Goal: Task Accomplishment & Management: Manage account settings

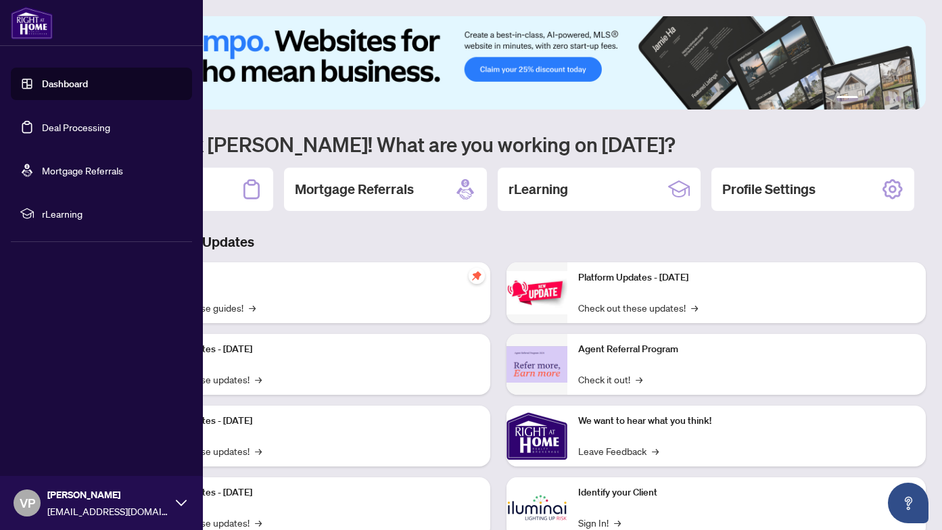
click at [70, 131] on link "Deal Processing" at bounding box center [76, 127] width 68 height 12
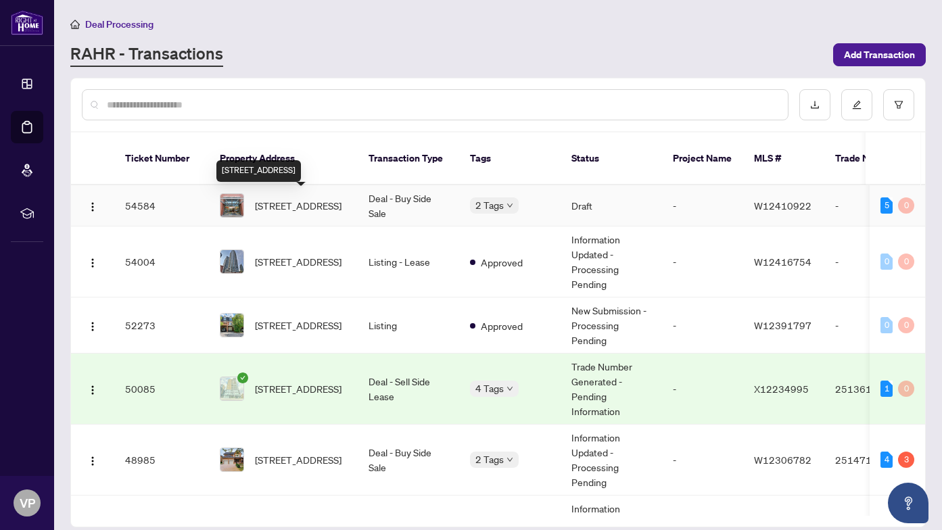
click at [306, 198] on span "[STREET_ADDRESS]" at bounding box center [298, 205] width 87 height 15
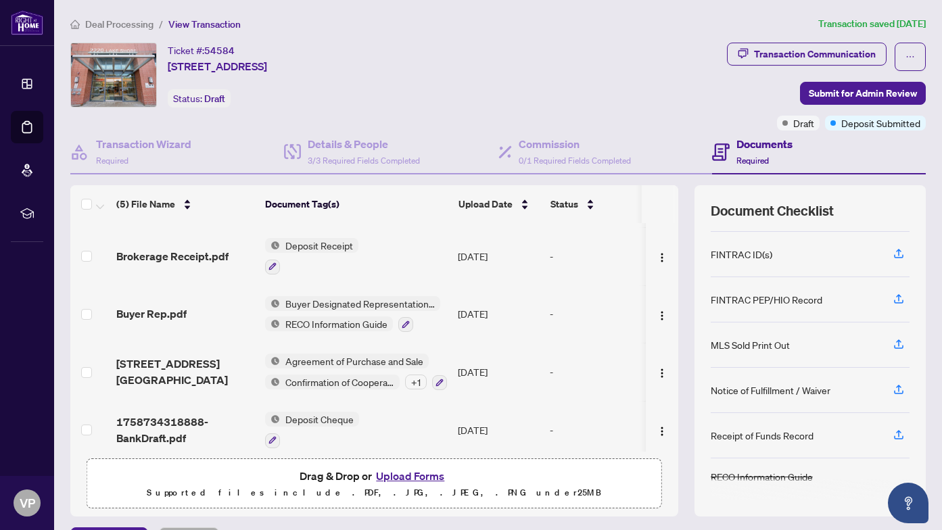
scroll to position [62, 0]
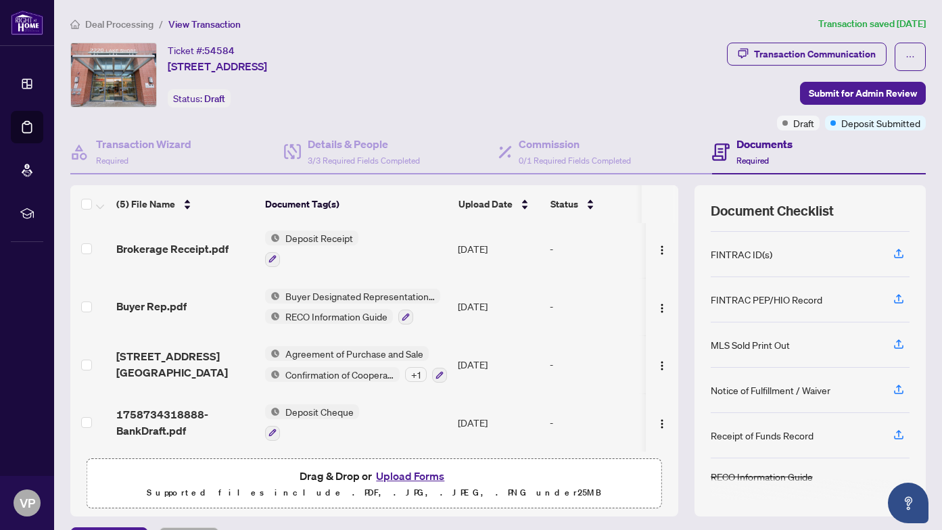
click at [423, 475] on button "Upload Forms" at bounding box center [410, 476] width 76 height 18
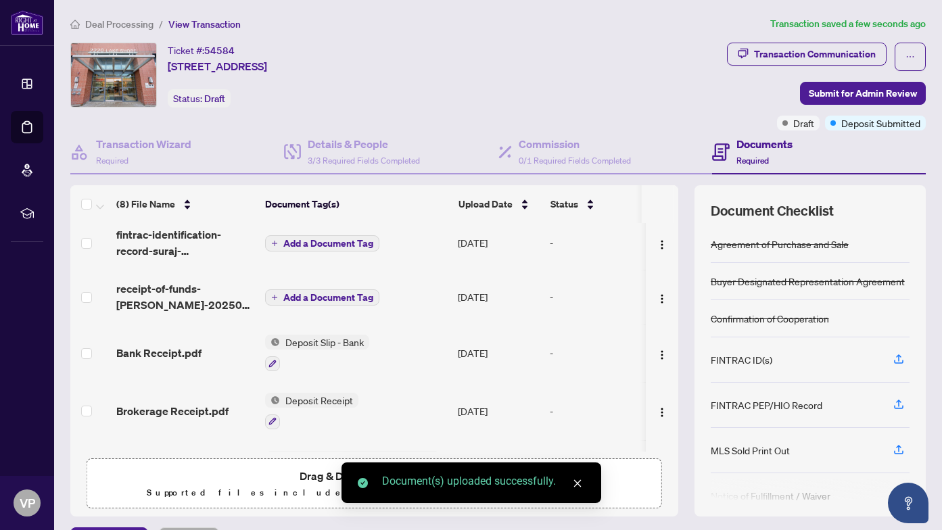
scroll to position [0, 0]
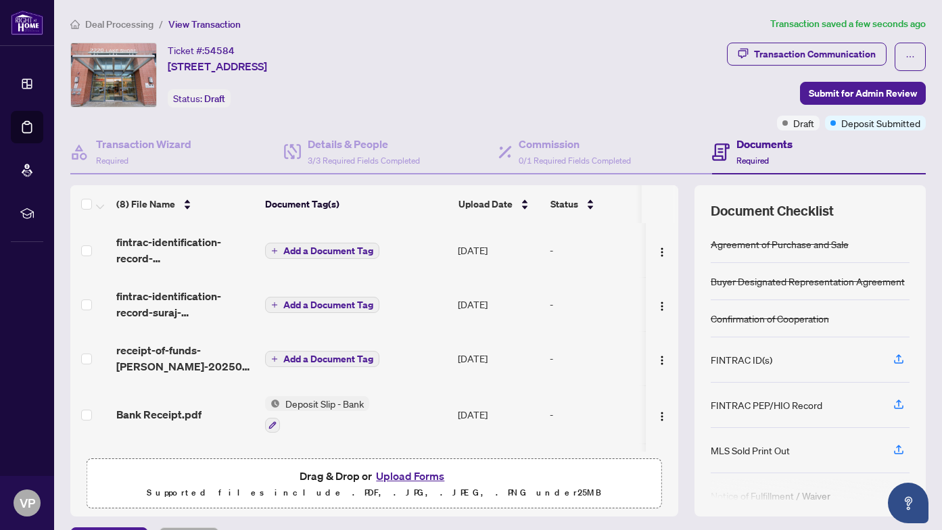
click at [320, 250] on span "Add a Document Tag" at bounding box center [328, 250] width 90 height 9
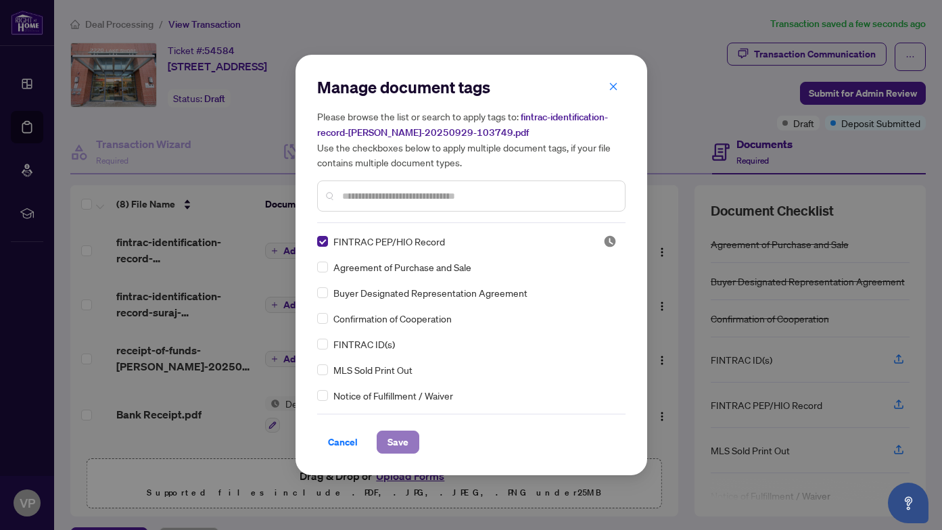
click at [390, 437] on span "Save" at bounding box center [398, 443] width 21 height 22
